Goal: Navigation & Orientation: Find specific page/section

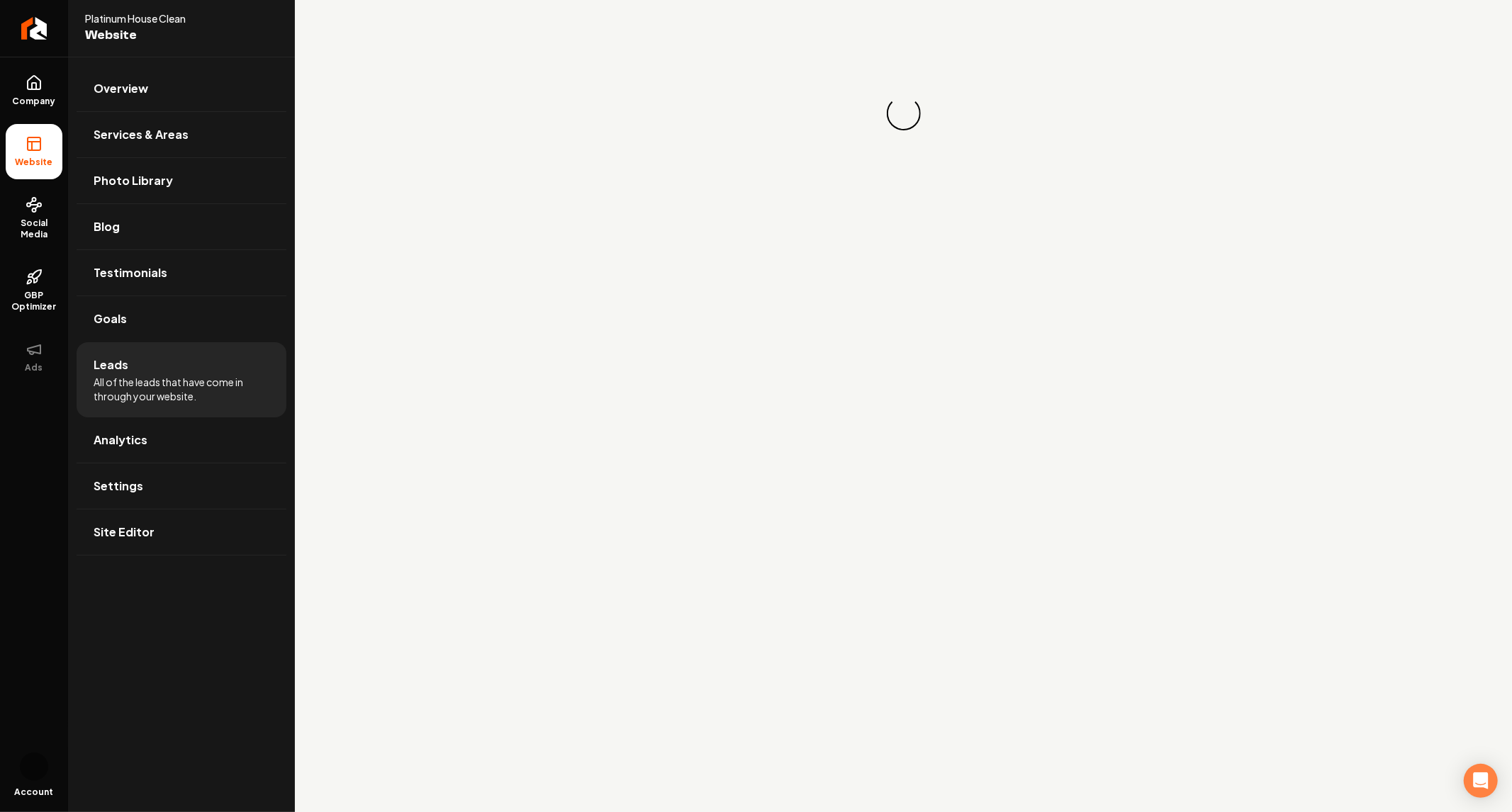
click at [133, 19] on span "Platinum House Clean" at bounding box center [164, 19] width 159 height 14
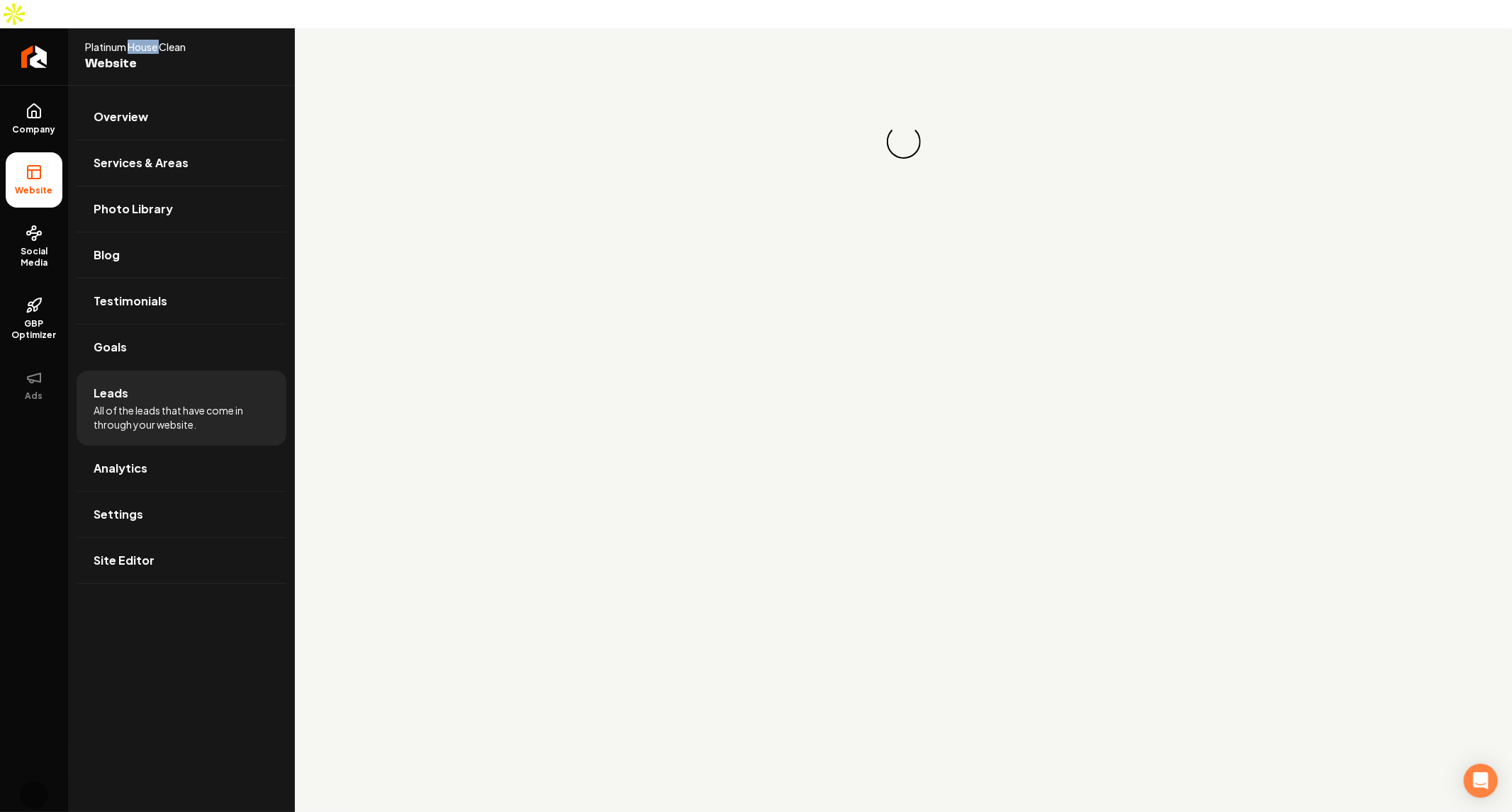
click at [133, 40] on span "Platinum House Clean" at bounding box center [164, 47] width 159 height 14
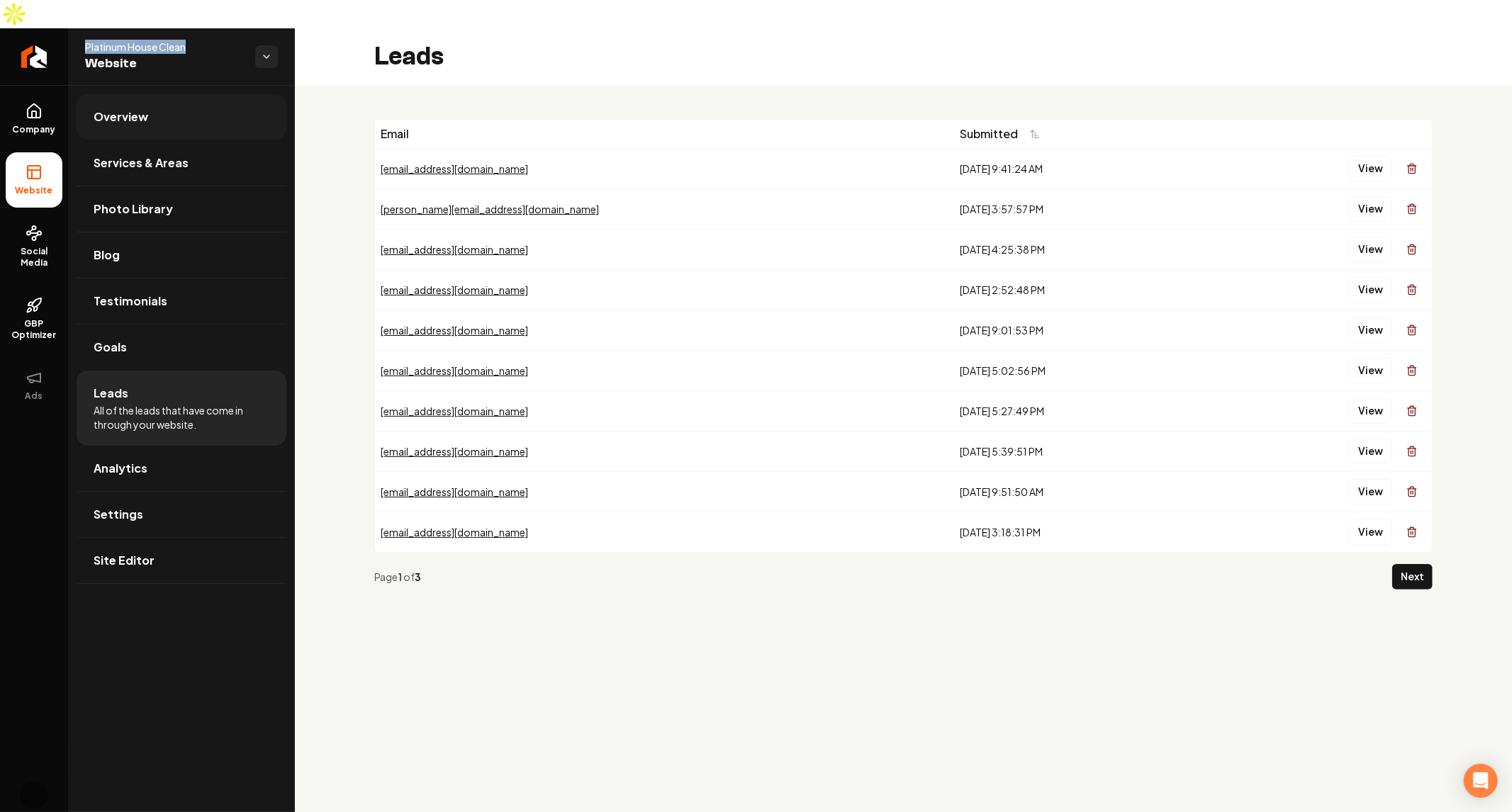
click at [145, 108] on span "Overview" at bounding box center [120, 117] width 55 height 17
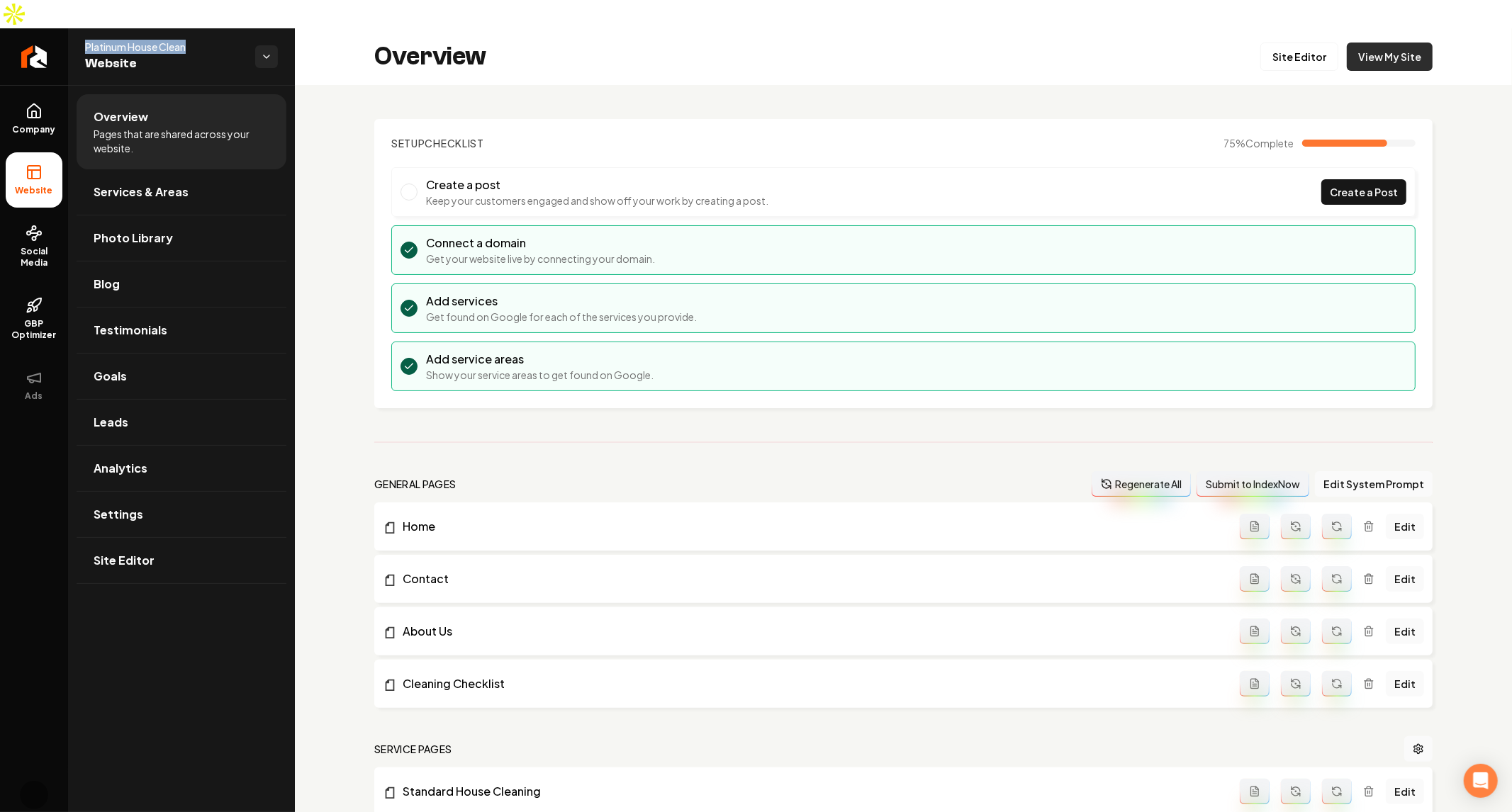
click at [1377, 43] on link "View My Site" at bounding box center [1390, 57] width 86 height 28
